Goal: Task Accomplishment & Management: Manage account settings

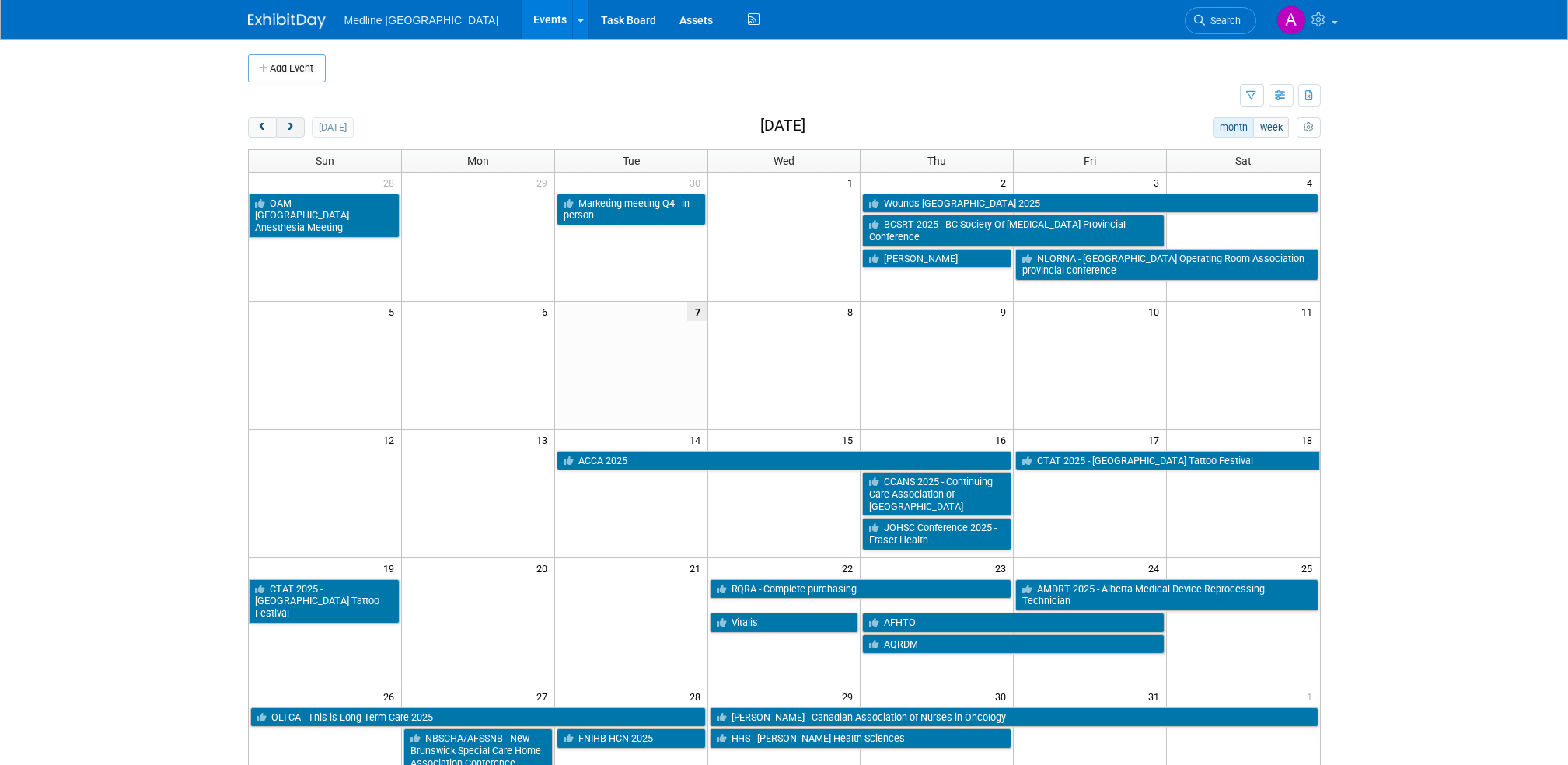
click at [294, 126] on span "next" at bounding box center [291, 128] width 12 height 10
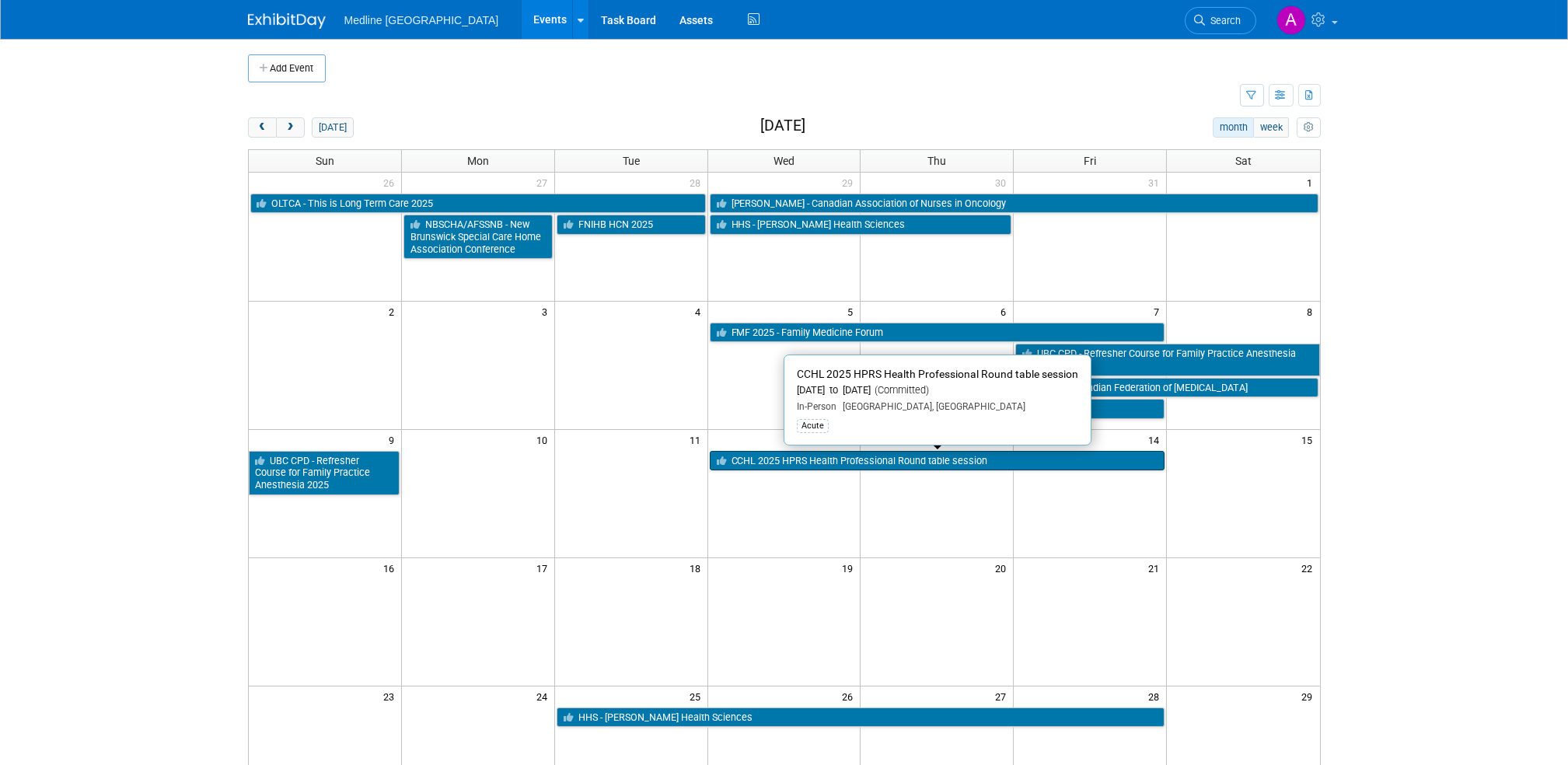
click at [786, 457] on link "CCHL 2025 HPRS Health Professional Round table session" at bounding box center [937, 462] width 455 height 20
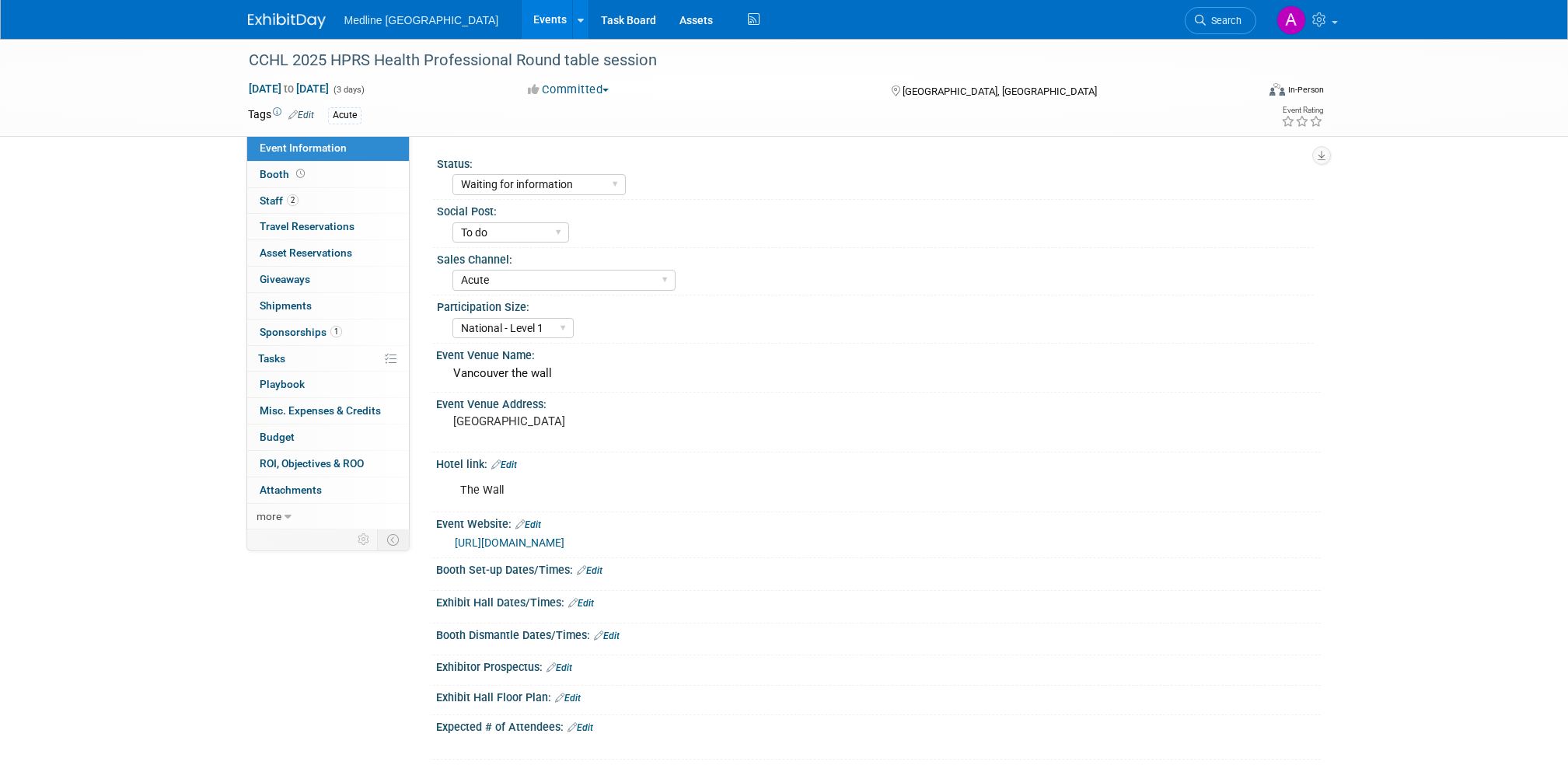
select select "Waiting for information"
select select "To do"
select select "Acute"
select select "National - Level 1"
